Goal: Information Seeking & Learning: Learn about a topic

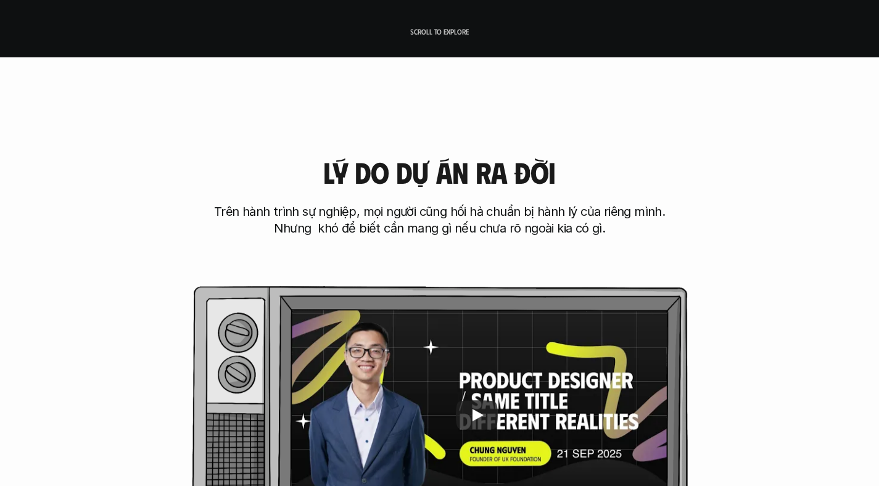
scroll to position [537, 0]
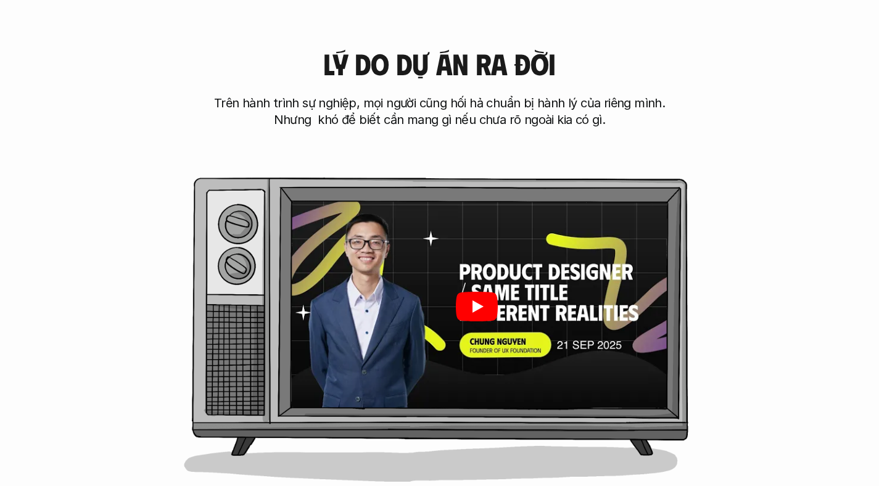
click at [515, 315] on div at bounding box center [476, 306] width 382 height 215
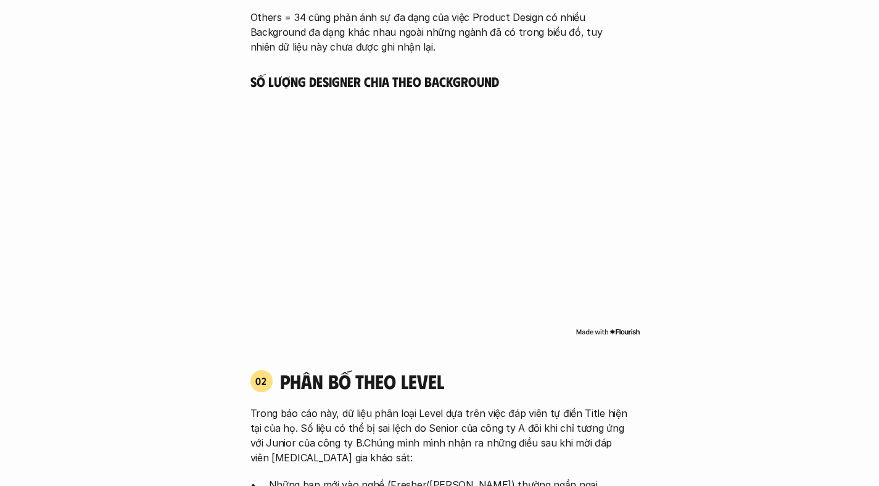
scroll to position [1628, 0]
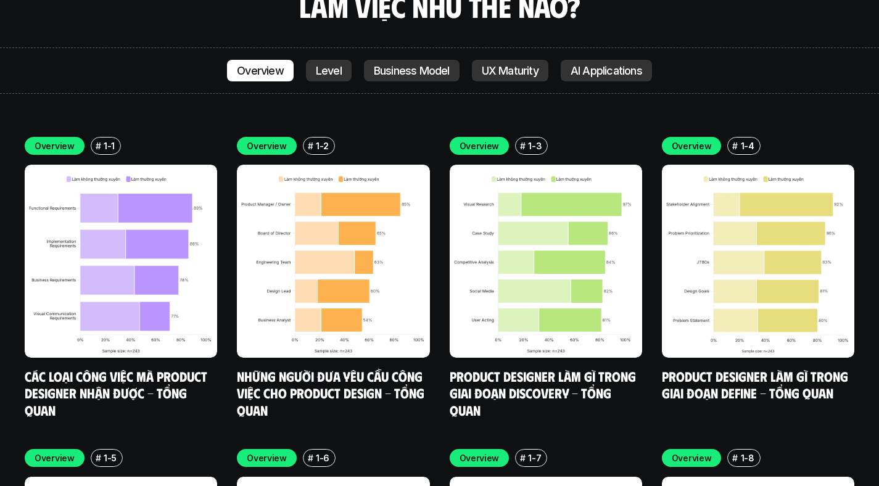
scroll to position [4269, 0]
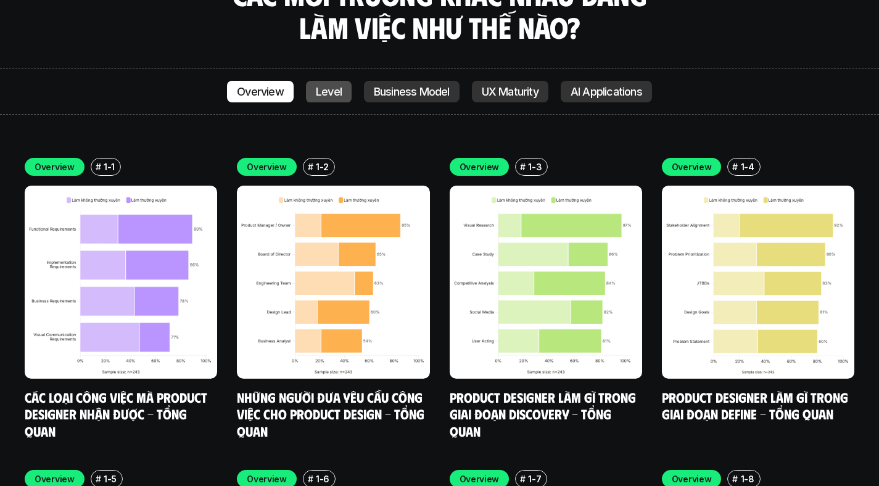
click at [322, 86] on p "Level" at bounding box center [329, 92] width 26 height 12
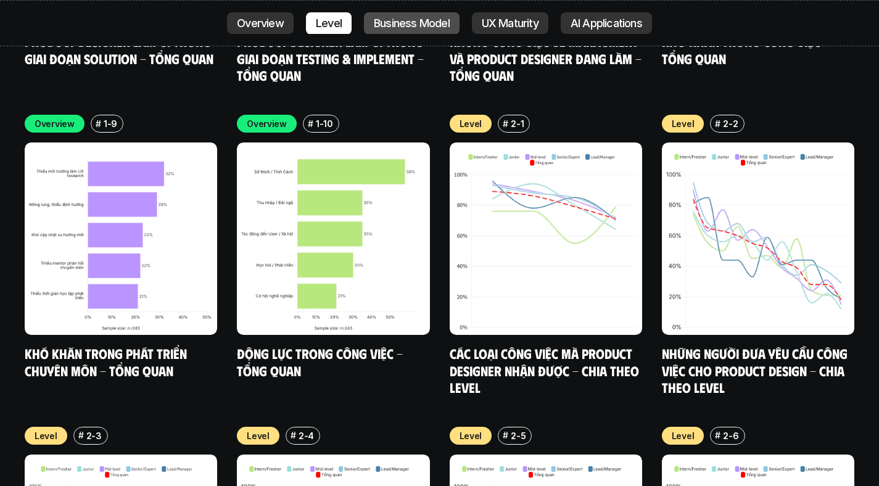
click at [402, 23] on p "Business Model" at bounding box center [412, 23] width 76 height 12
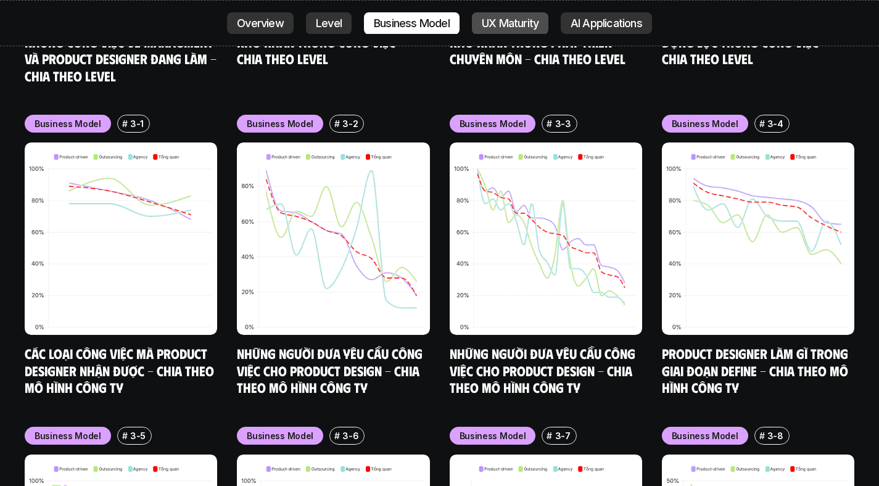
click at [489, 26] on p "UX Maturity" at bounding box center [510, 23] width 57 height 12
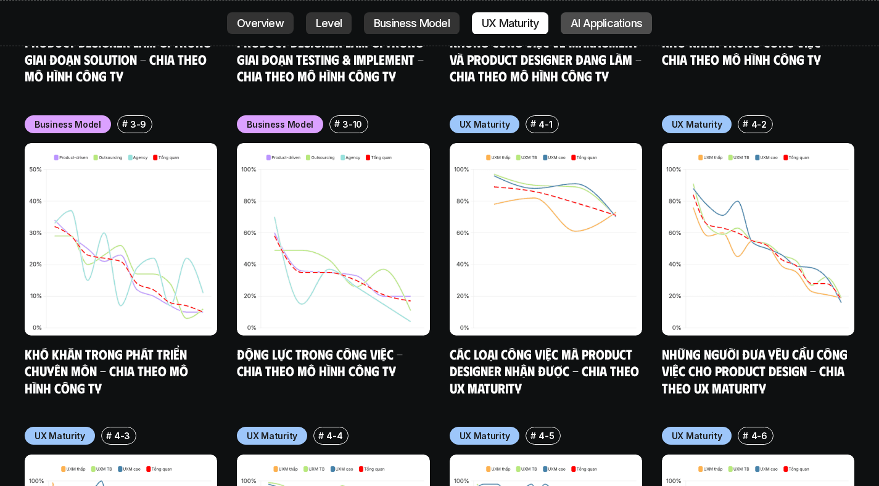
click at [622, 25] on p "AI Applications" at bounding box center [606, 23] width 72 height 12
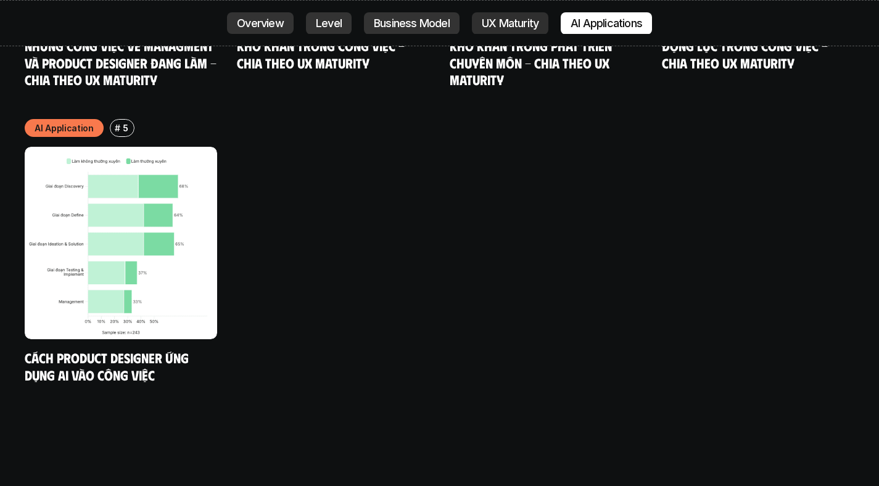
scroll to position [7431, 0]
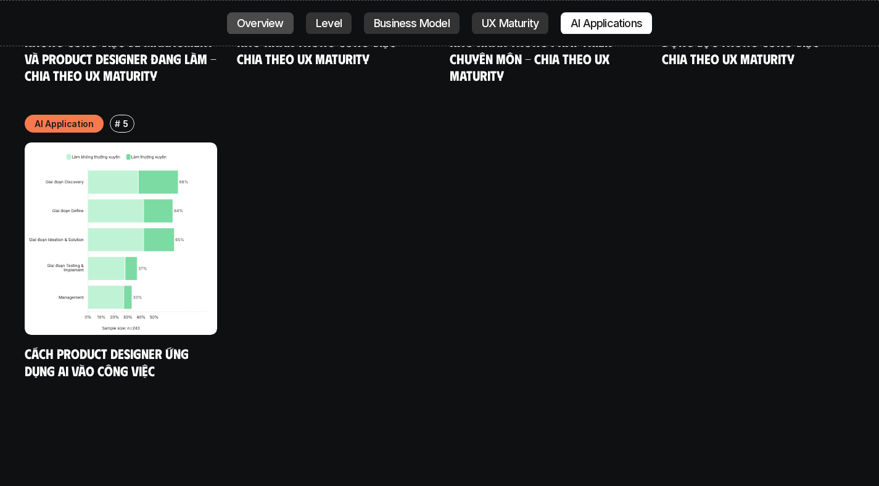
click at [237, 21] on p "Overview" at bounding box center [260, 23] width 47 height 12
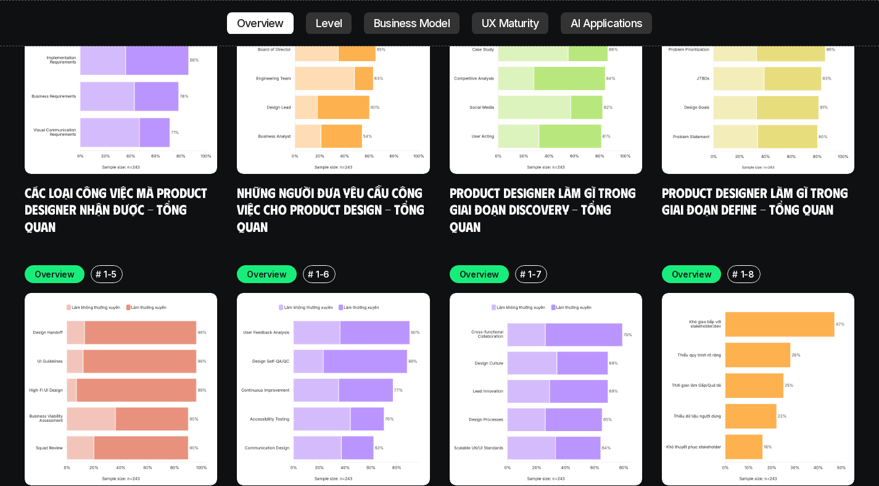
scroll to position [4234, 0]
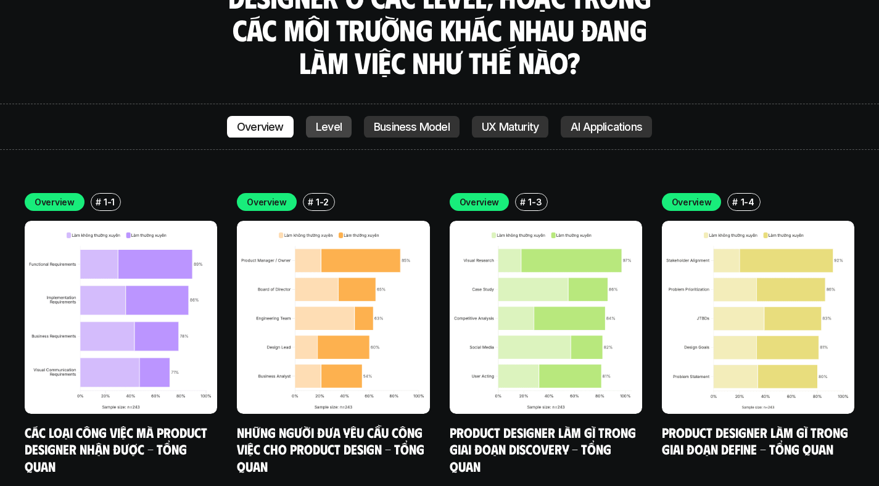
click at [337, 116] on link "Level" at bounding box center [329, 127] width 46 height 22
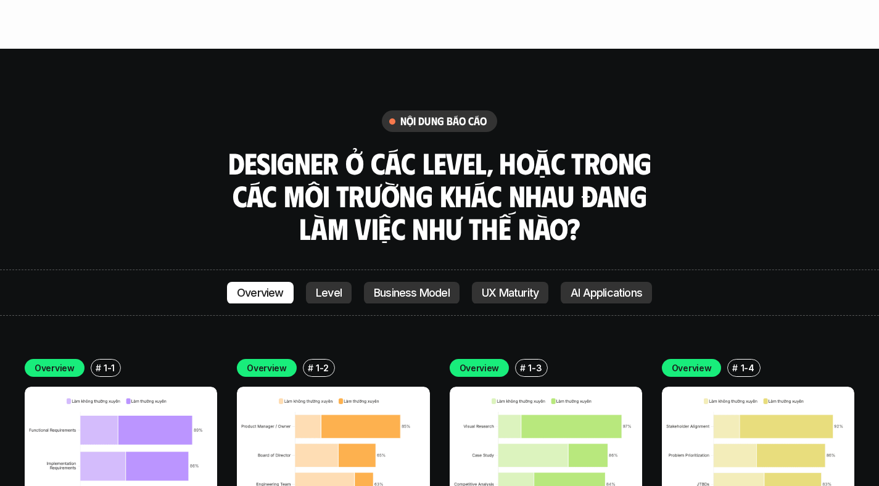
scroll to position [4054, 0]
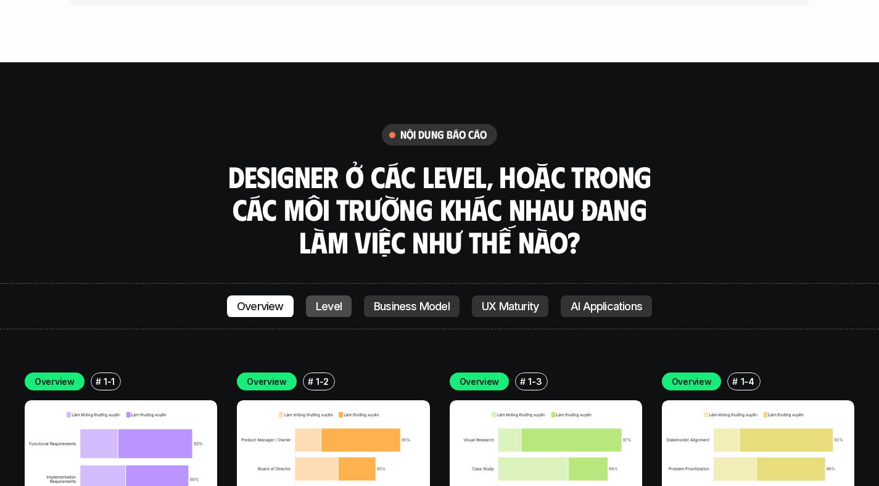
click at [332, 295] on link "Level" at bounding box center [329, 306] width 46 height 22
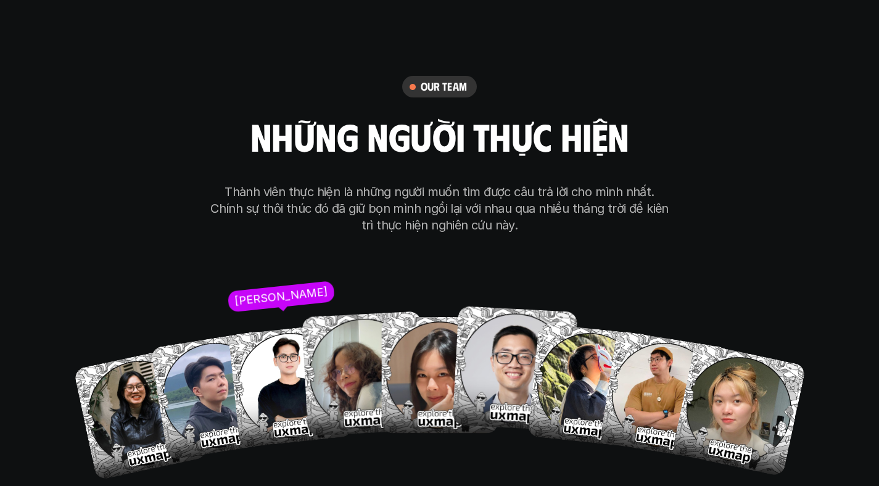
scroll to position [7895, 0]
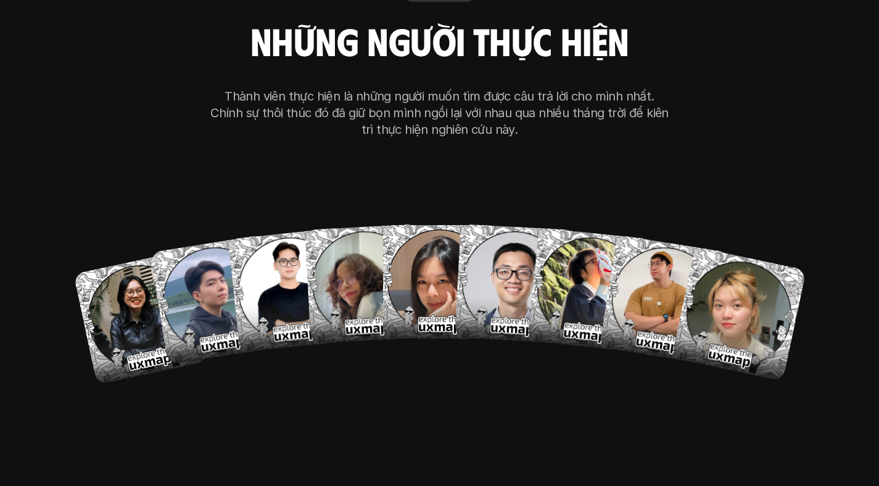
click at [557, 380] on div "our team những người thực hiện Thành viên thực hiện là những người muốn tìm đượ…" at bounding box center [439, 179] width 617 height 620
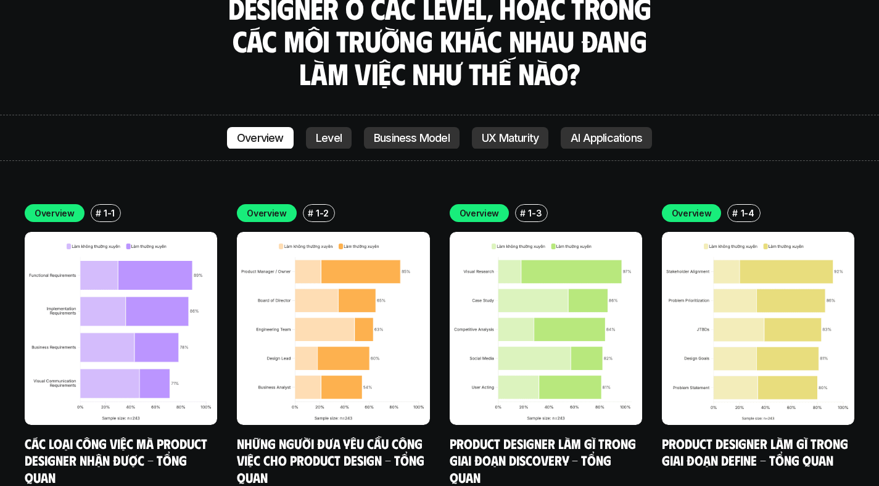
scroll to position [4231, 0]
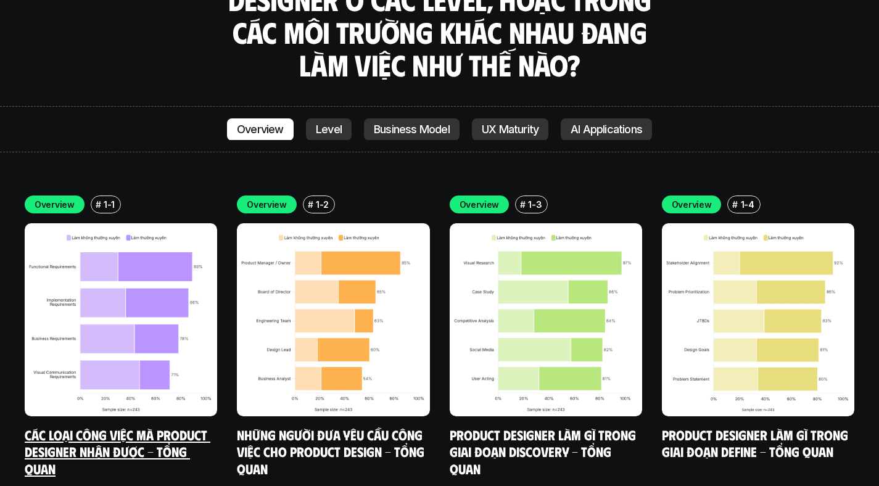
click at [104, 257] on img at bounding box center [121, 319] width 192 height 192
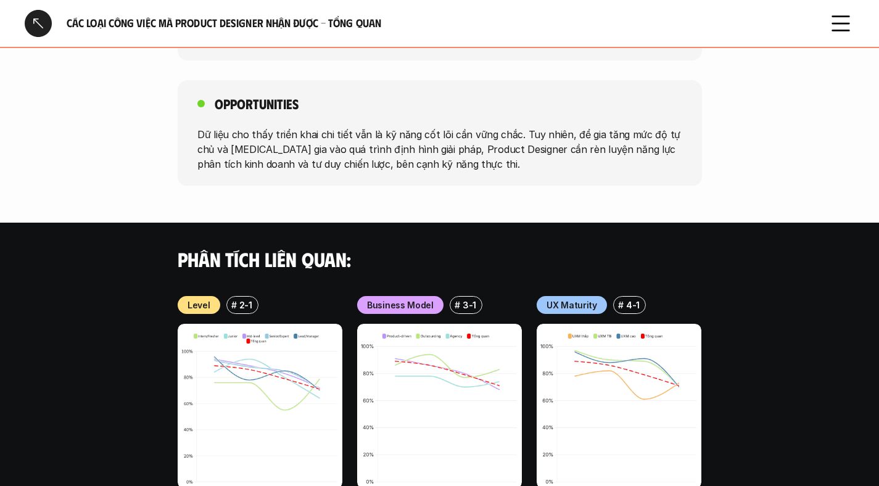
scroll to position [1297, 0]
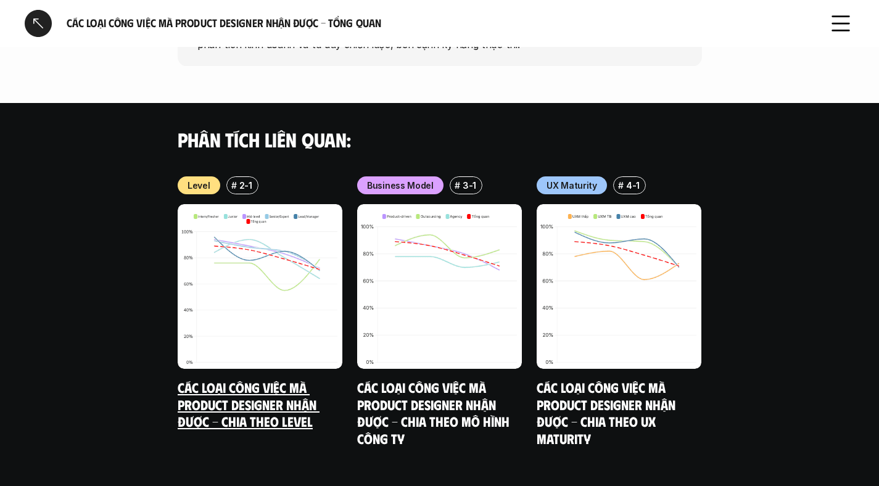
click at [243, 239] on img at bounding box center [260, 286] width 165 height 165
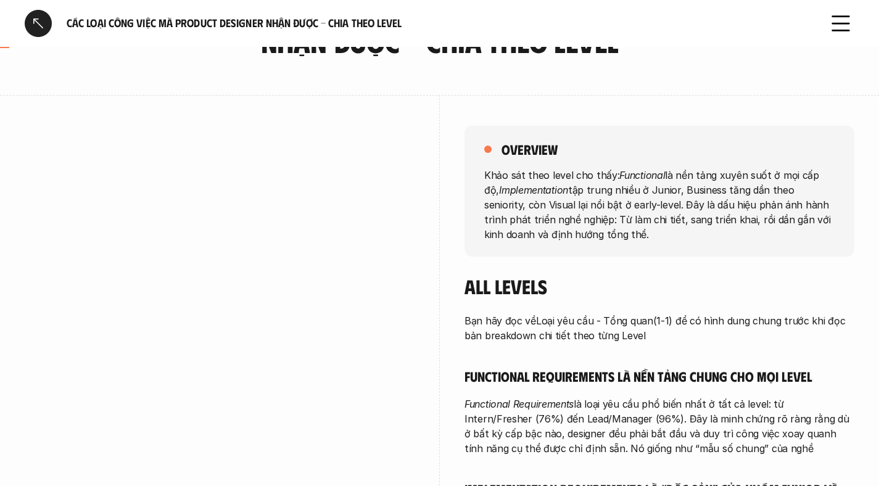
scroll to position [193, 0]
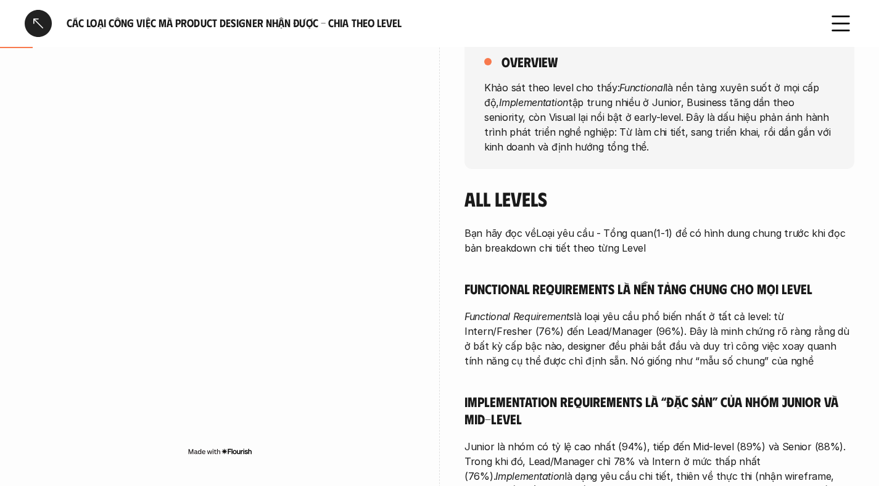
click at [220, 450] on img at bounding box center [219, 451] width 65 height 10
click at [45, 27] on div at bounding box center [38, 23] width 27 height 27
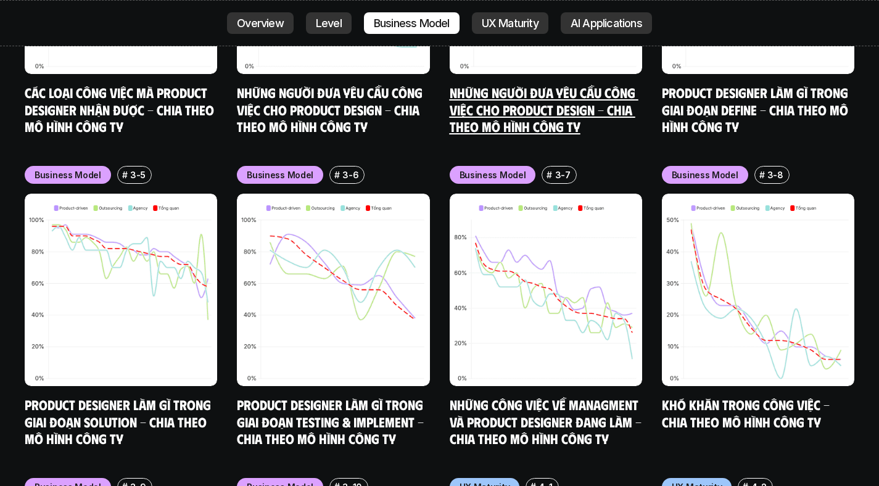
scroll to position [6233, 0]
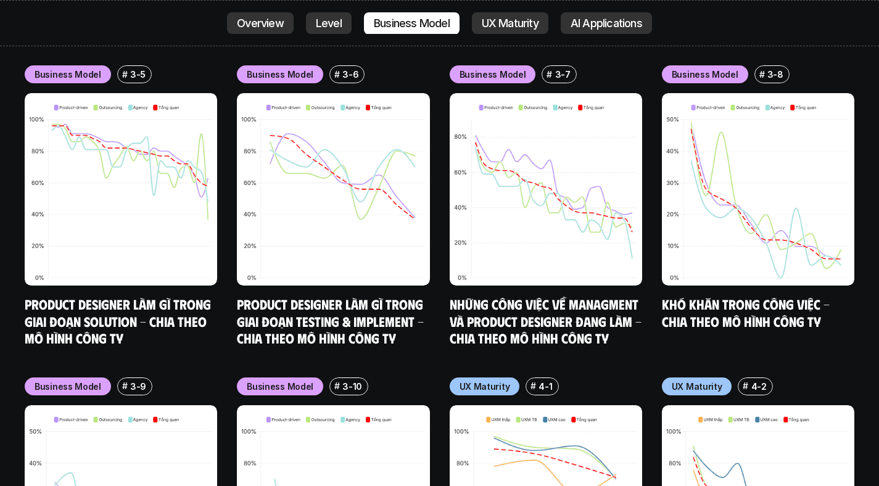
click at [417, 377] on div "Business Model # 3-10" at bounding box center [333, 386] width 192 height 18
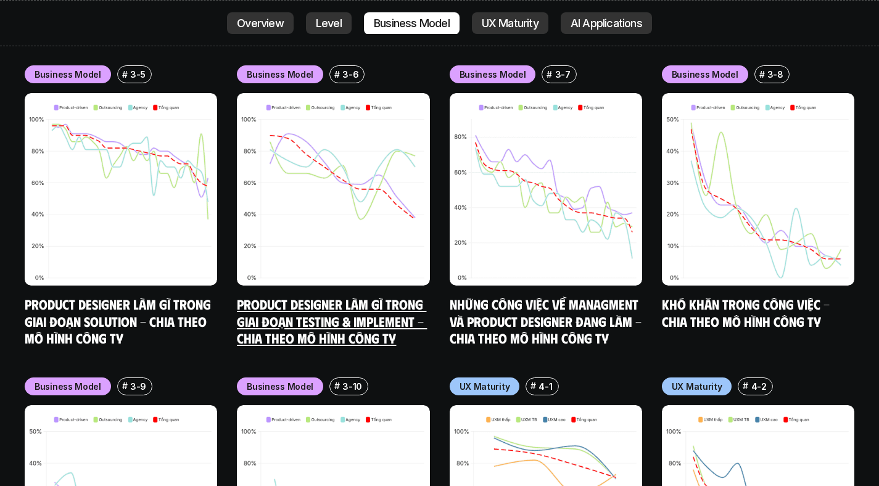
click at [284, 121] on img at bounding box center [333, 189] width 192 height 192
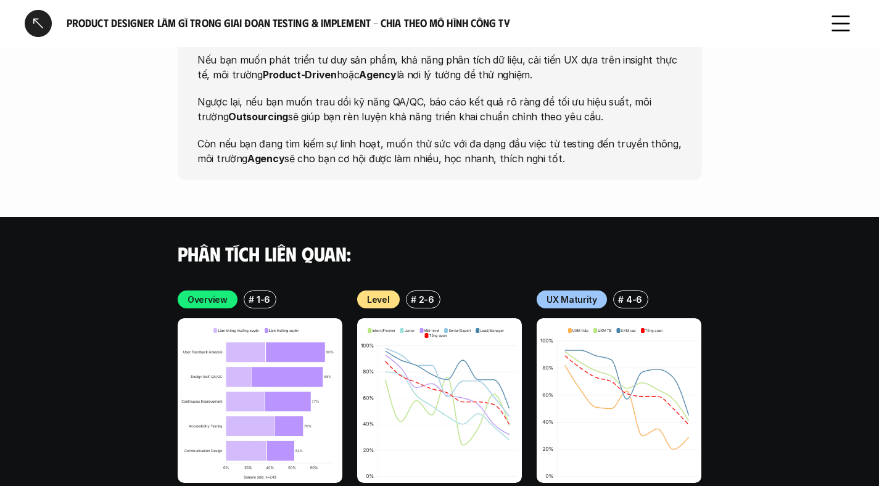
scroll to position [2720, 0]
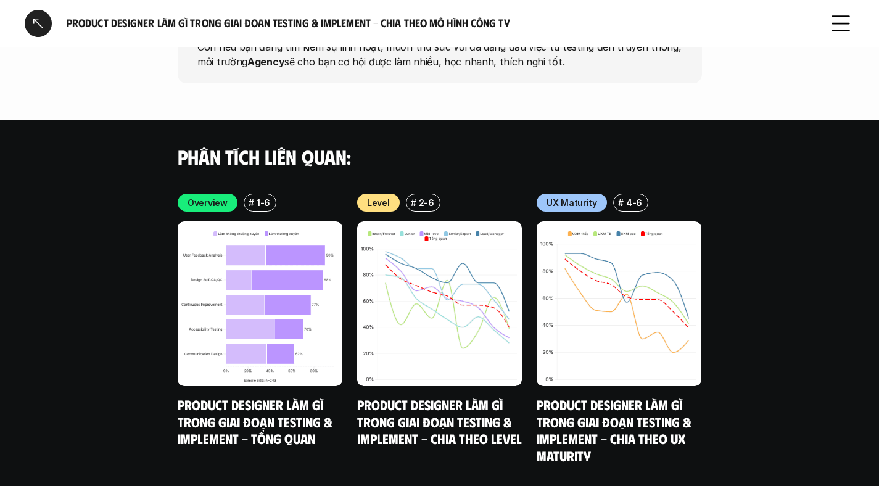
click at [43, 20] on div at bounding box center [38, 23] width 27 height 27
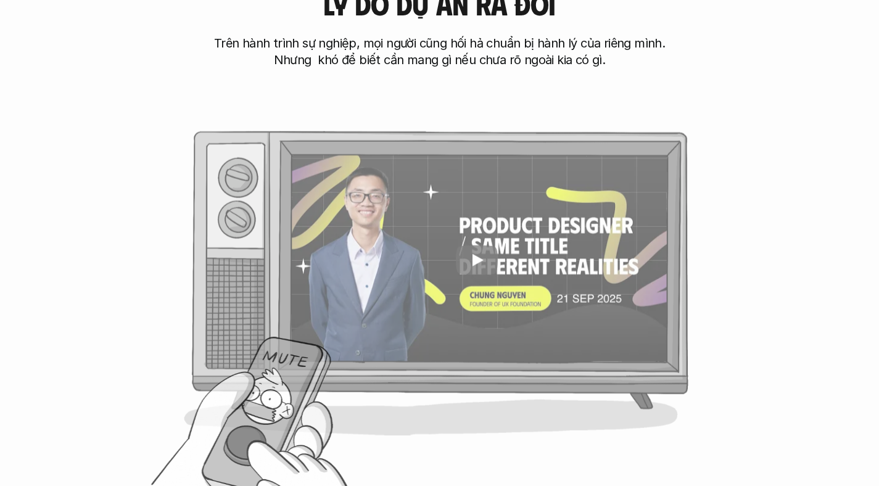
scroll to position [578, 0]
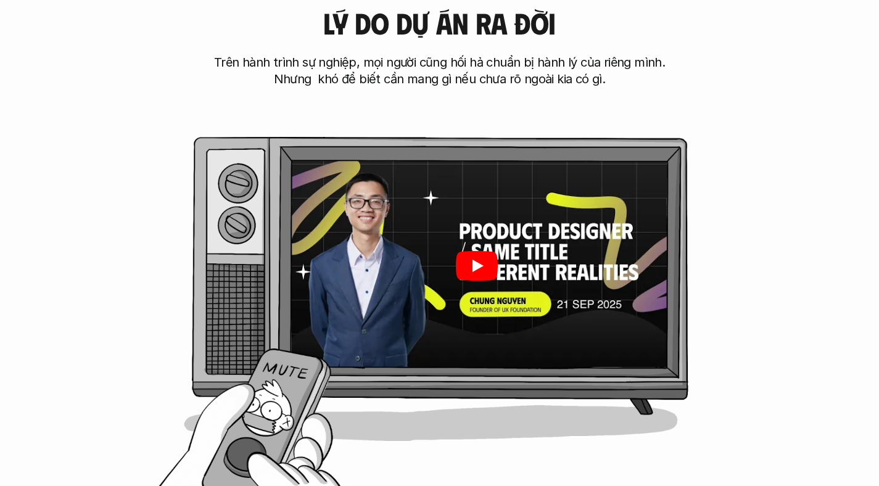
click at [477, 260] on icon "Play" at bounding box center [476, 266] width 42 height 30
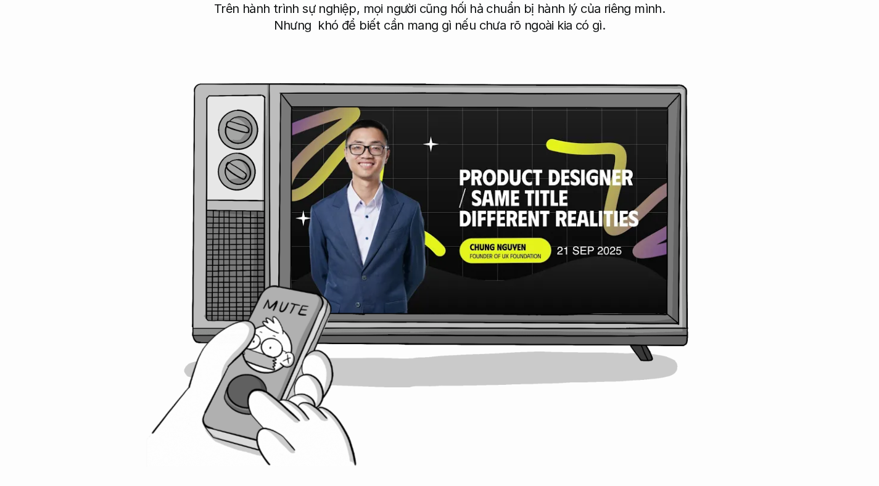
scroll to position [634, 0]
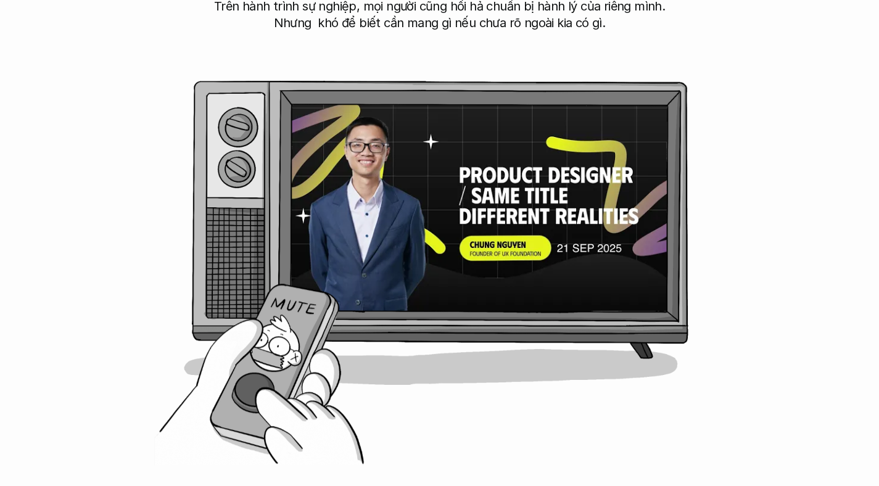
click at [250, 387] on div "Lý do dự án ra đời Trên hành trình sự nghiệp, mọi người cũng hối hả chuẩn bị hà…" at bounding box center [439, 184] width 780 height 591
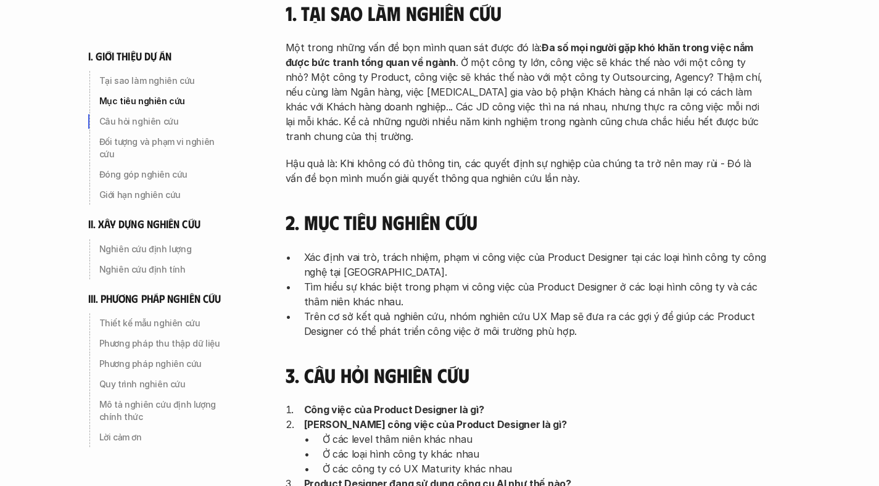
scroll to position [678, 0]
